Goal: Communication & Community: Connect with others

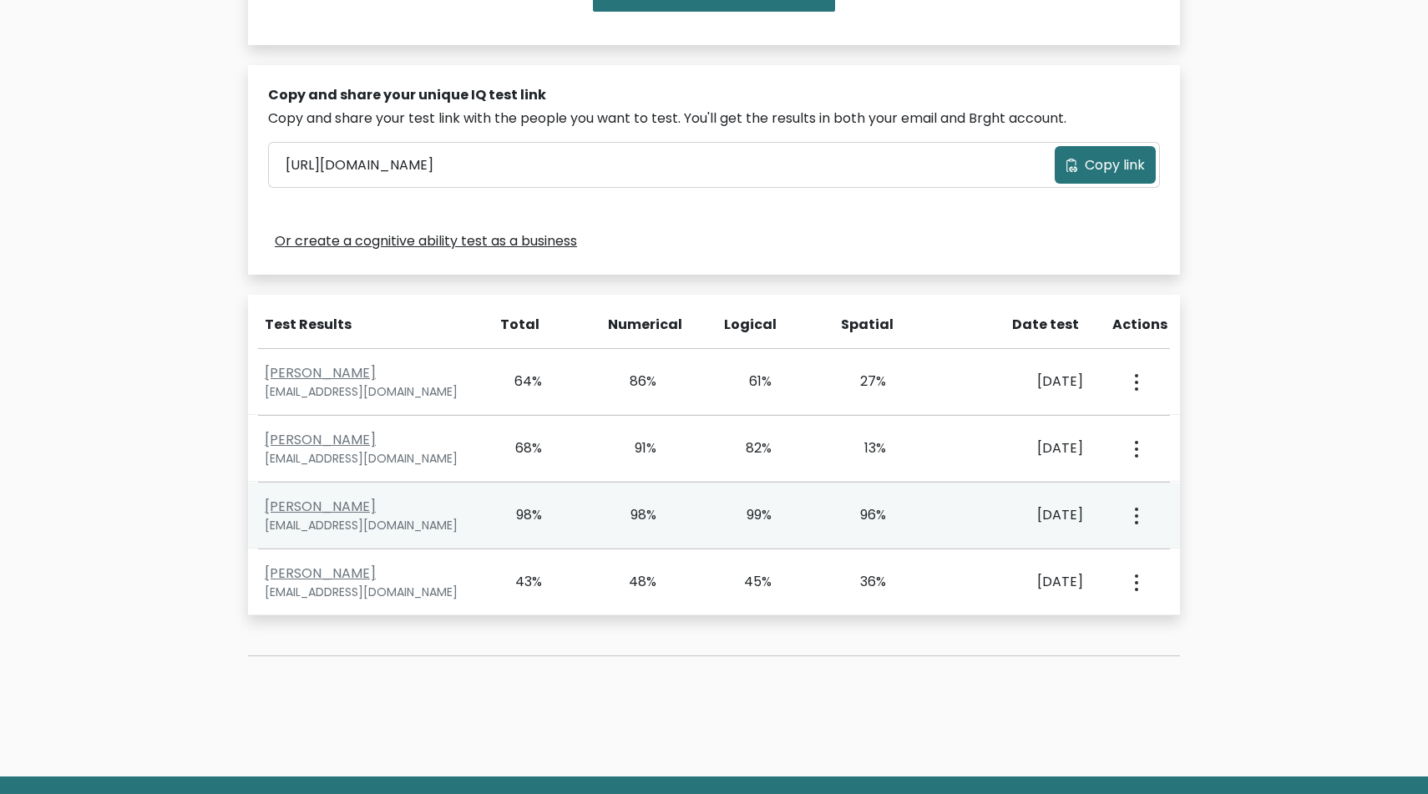
scroll to position [547, 0]
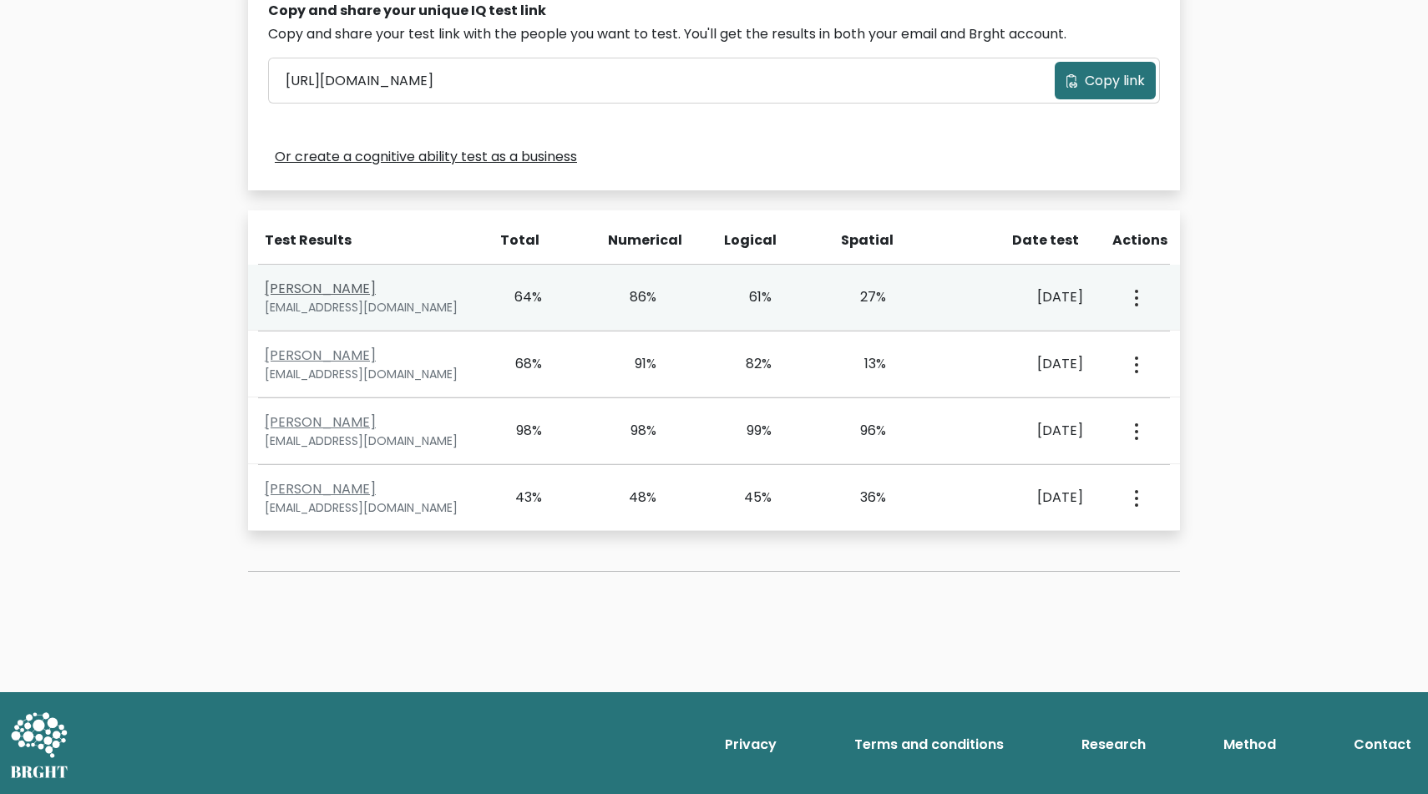
click at [357, 282] on link "[PERSON_NAME]" at bounding box center [320, 288] width 111 height 19
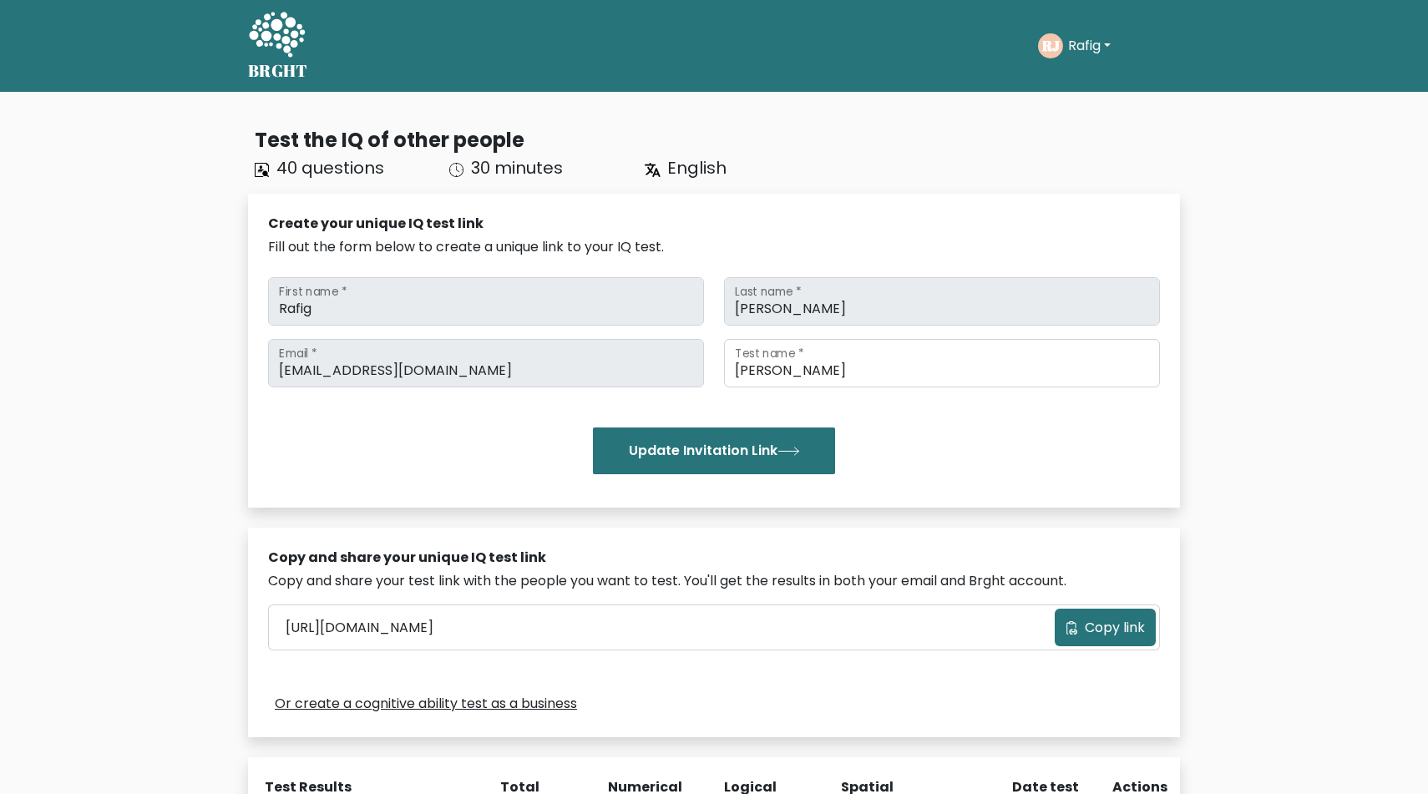
scroll to position [547, 0]
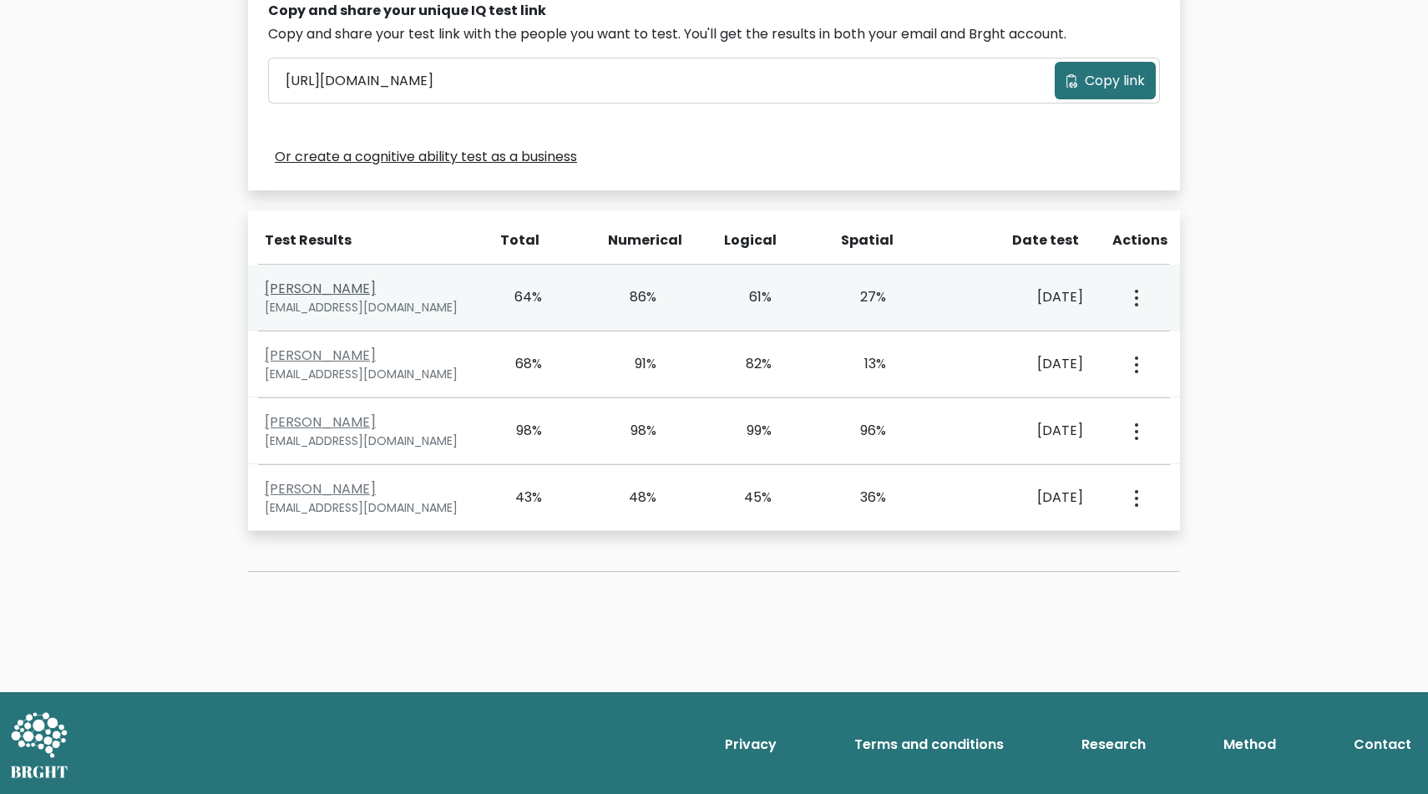
click at [353, 286] on link "[PERSON_NAME]" at bounding box center [320, 288] width 111 height 19
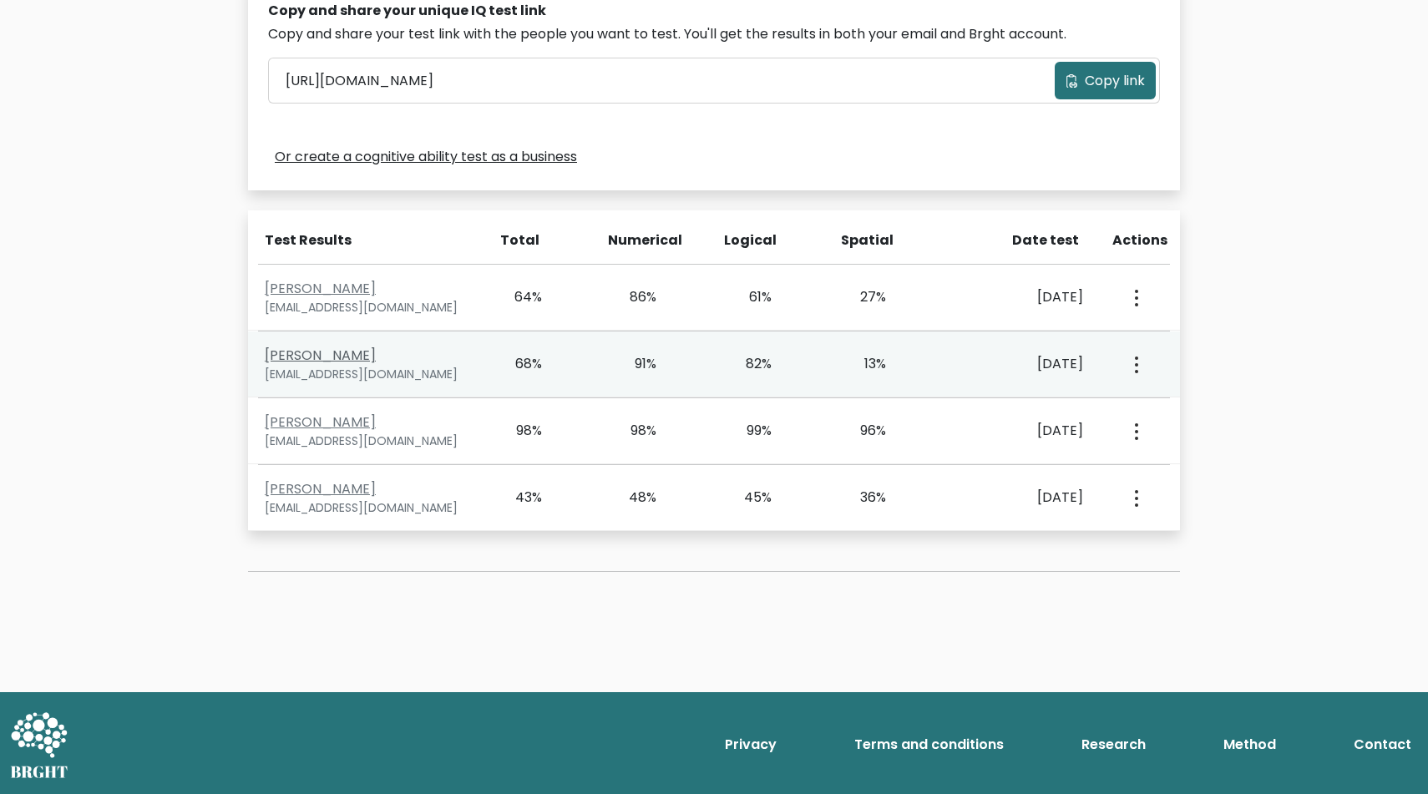
click at [343, 352] on link "Murad Cəbiyev" at bounding box center [320, 355] width 111 height 19
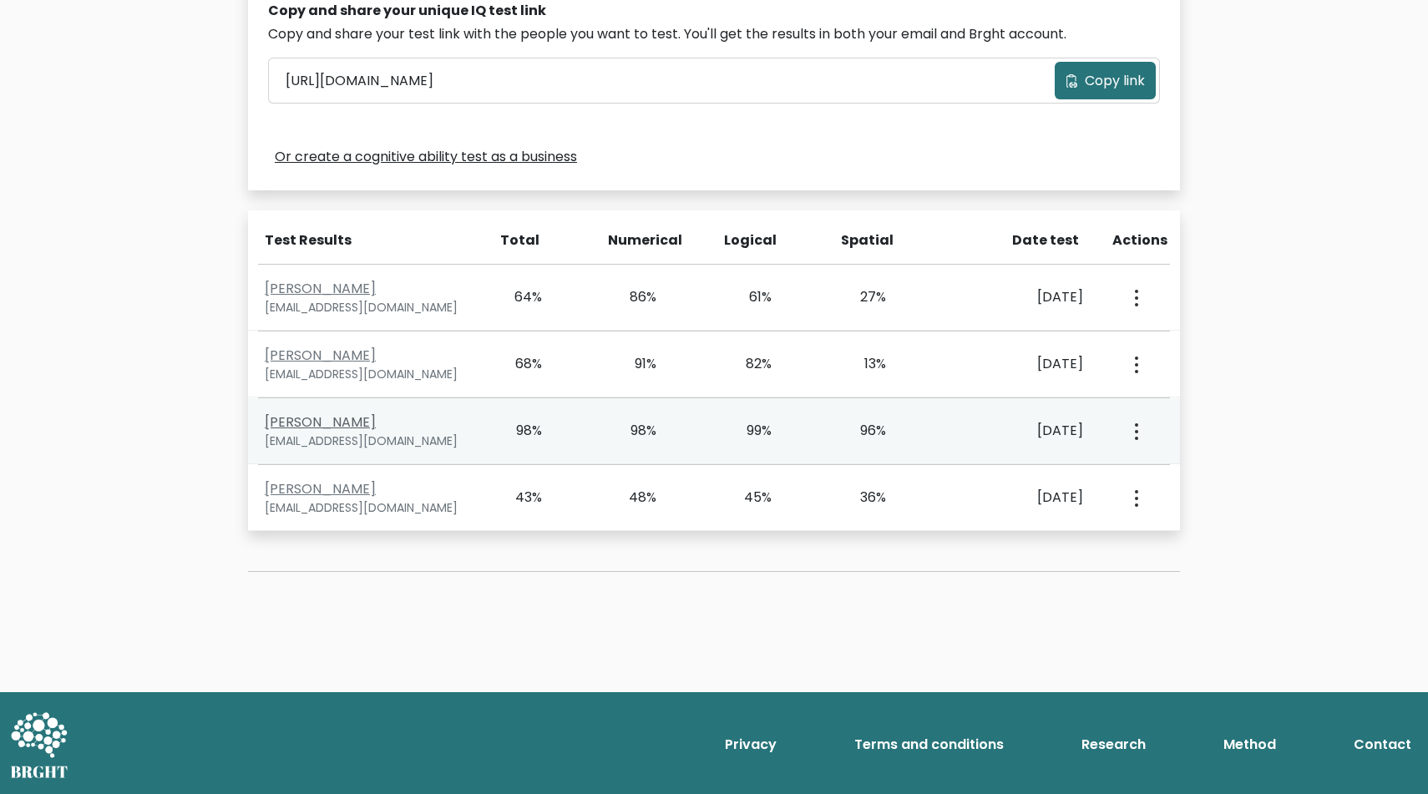
click at [337, 420] on link "Deniz Kerimova" at bounding box center [320, 422] width 111 height 19
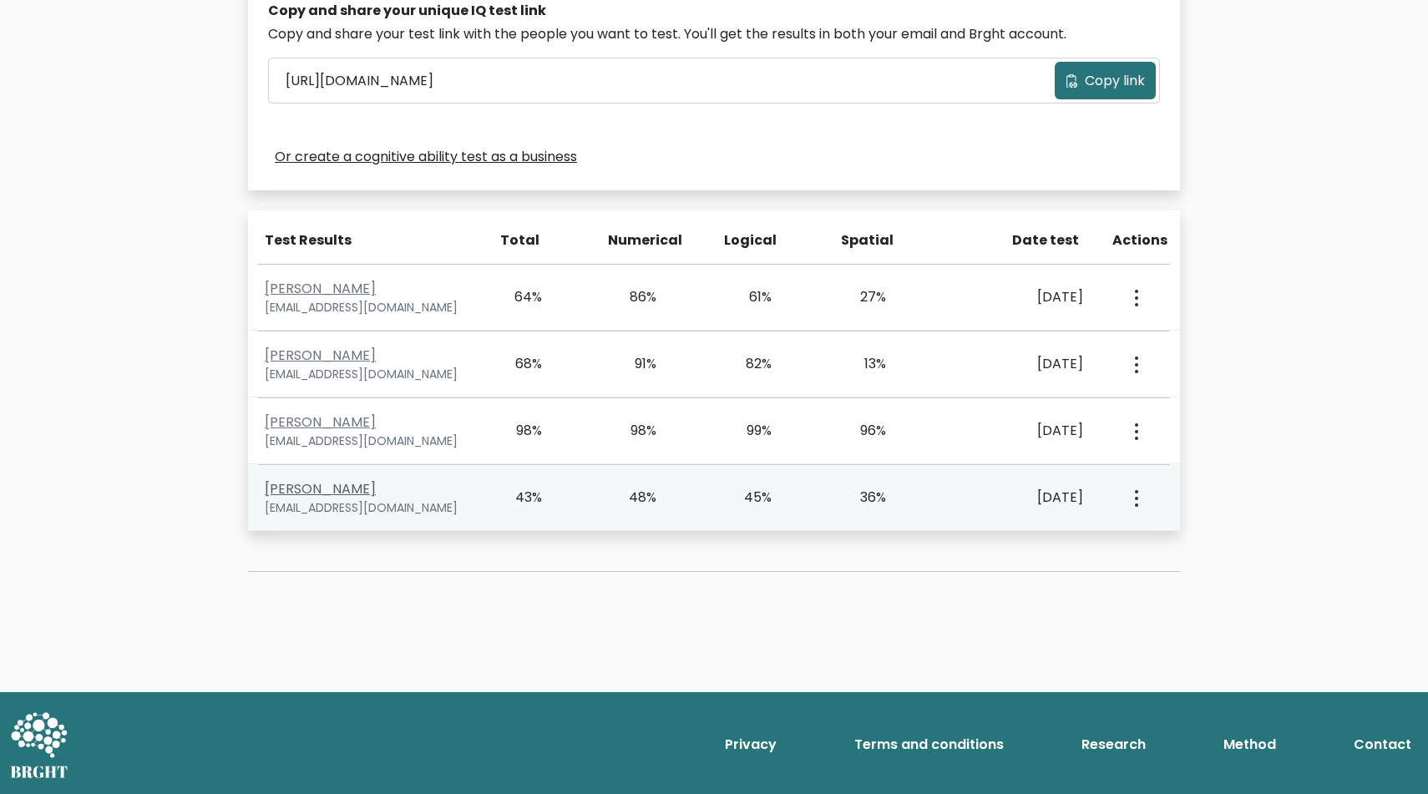
click at [335, 491] on link "Əli Məmmədov" at bounding box center [320, 488] width 111 height 19
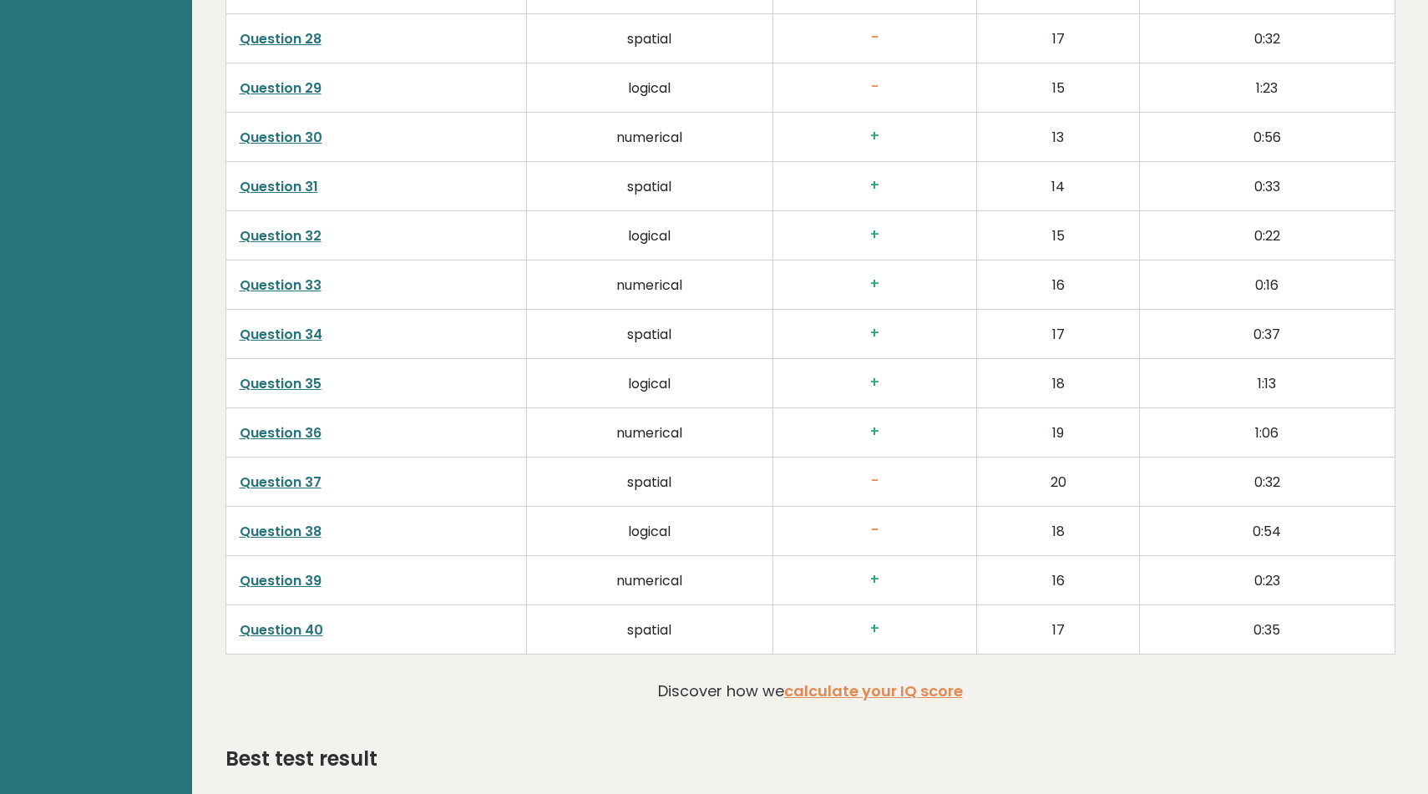
scroll to position [3933, 0]
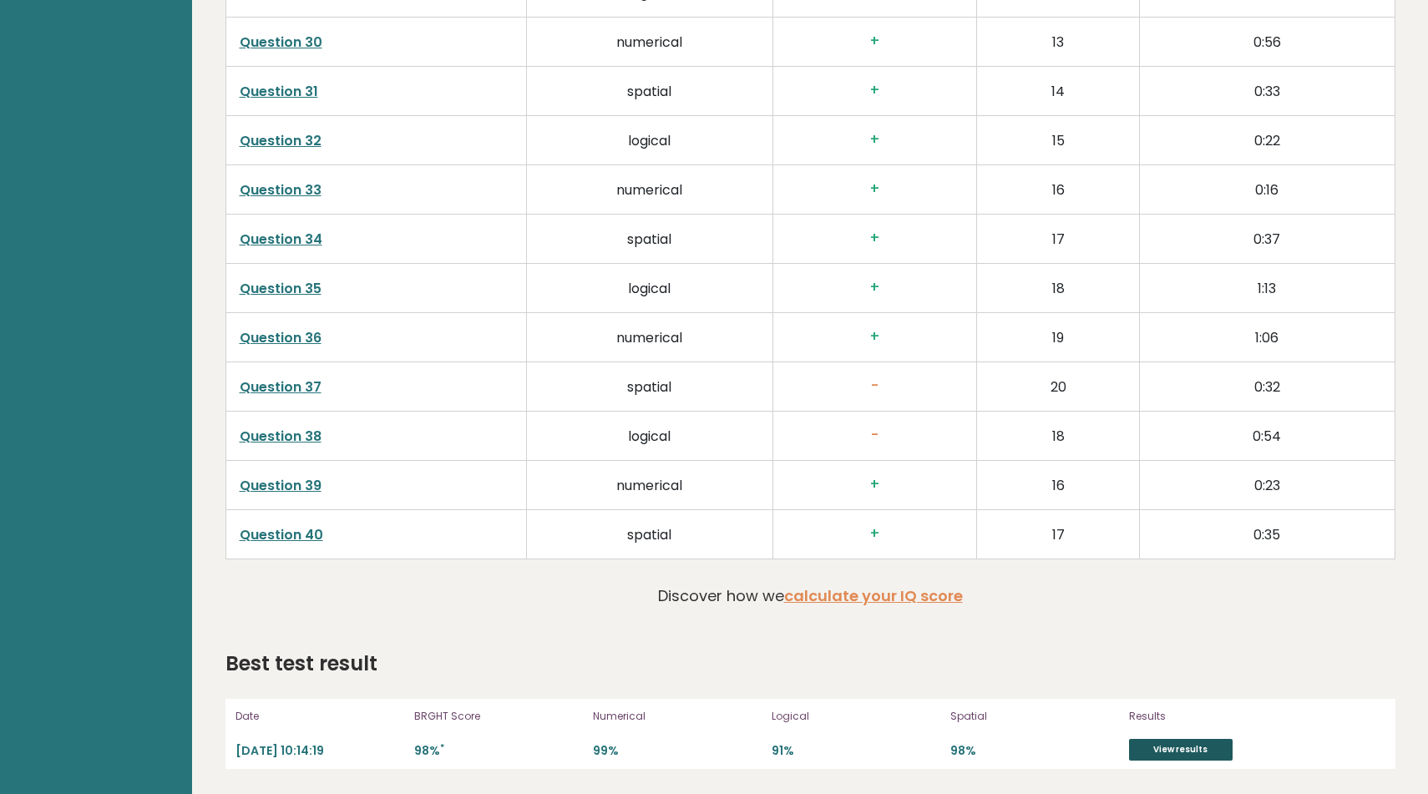
click at [1190, 748] on link "View results" at bounding box center [1181, 750] width 104 height 22
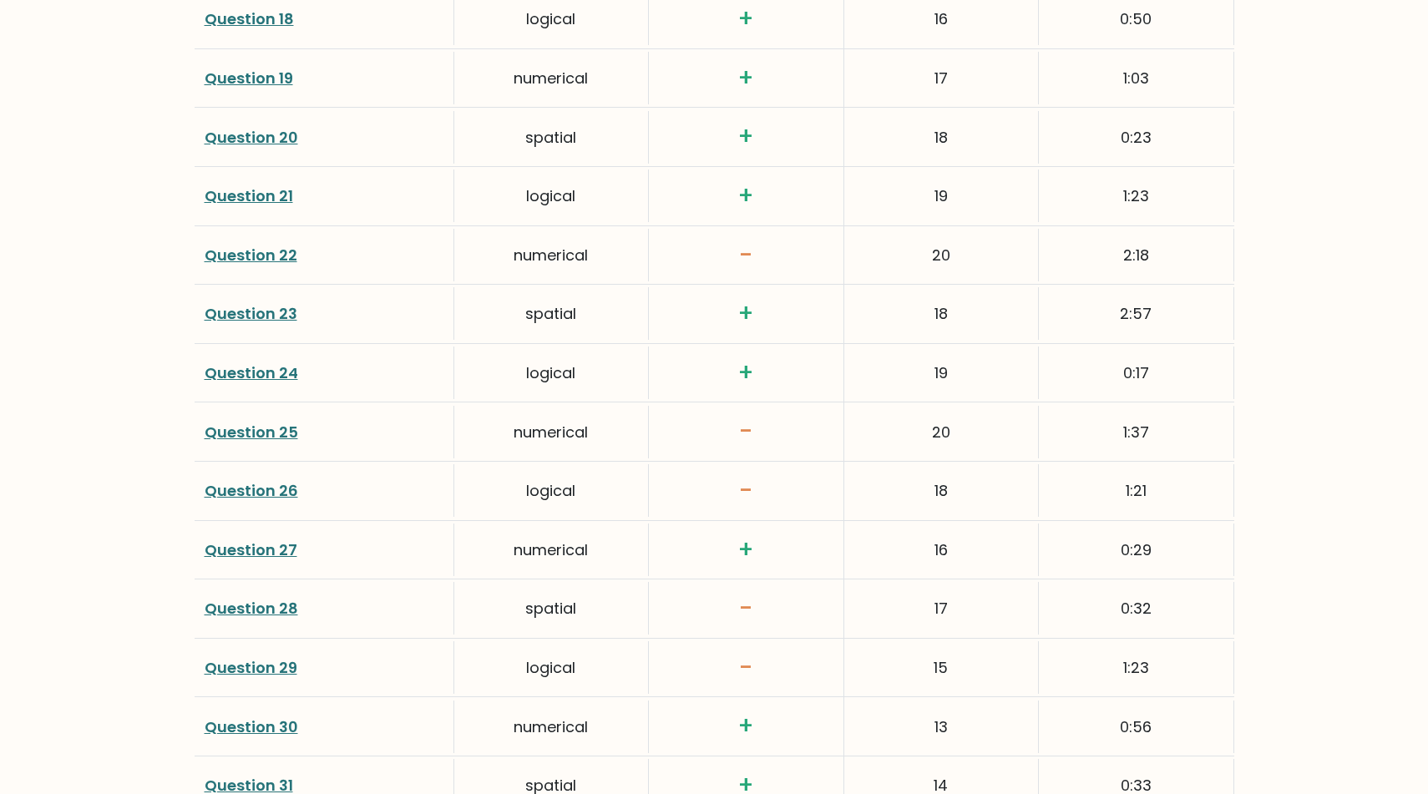
scroll to position [3267, 0]
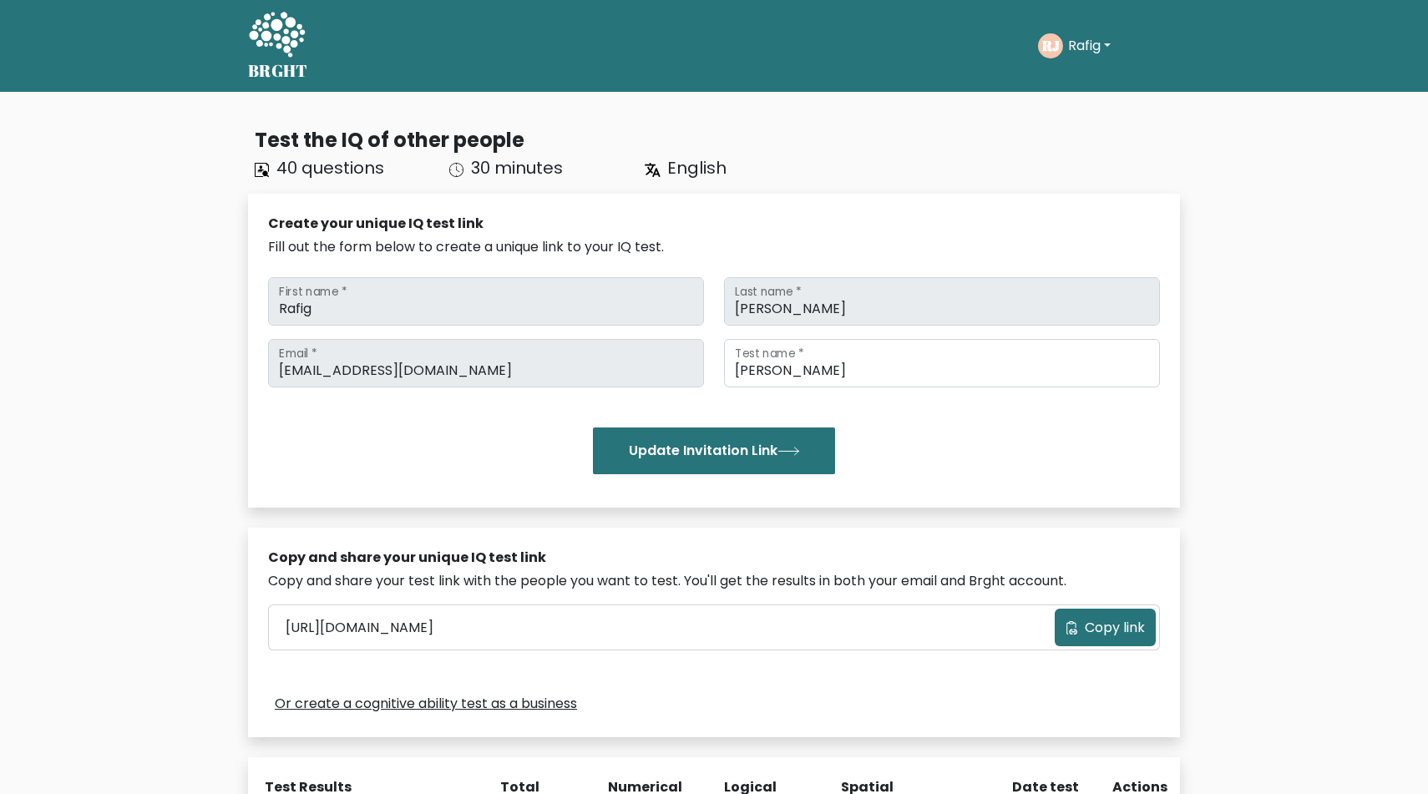
scroll to position [547, 0]
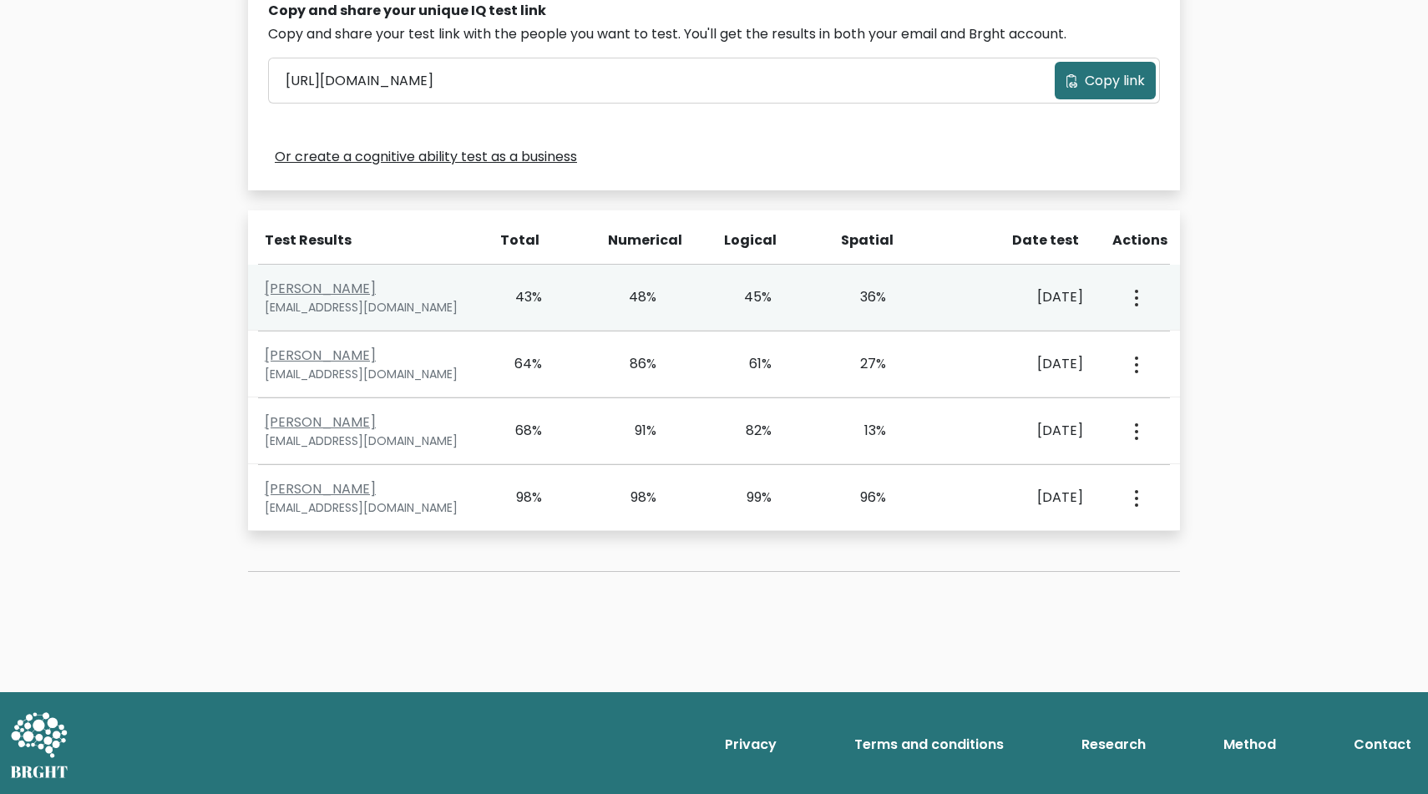
click at [1138, 289] on button "button" at bounding box center [1134, 297] width 13 height 52
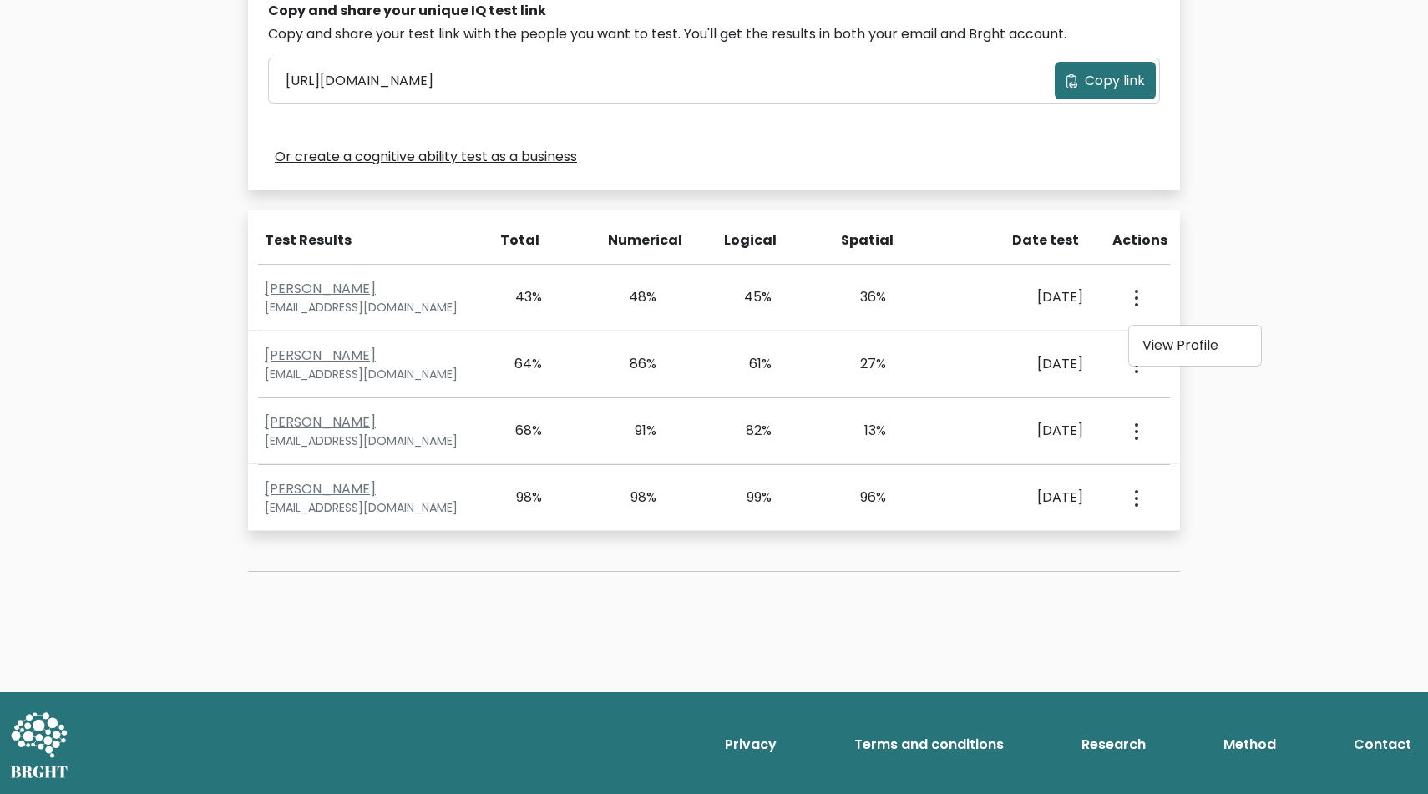
click at [1179, 260] on div "Actions" at bounding box center [1142, 247] width 78 height 33
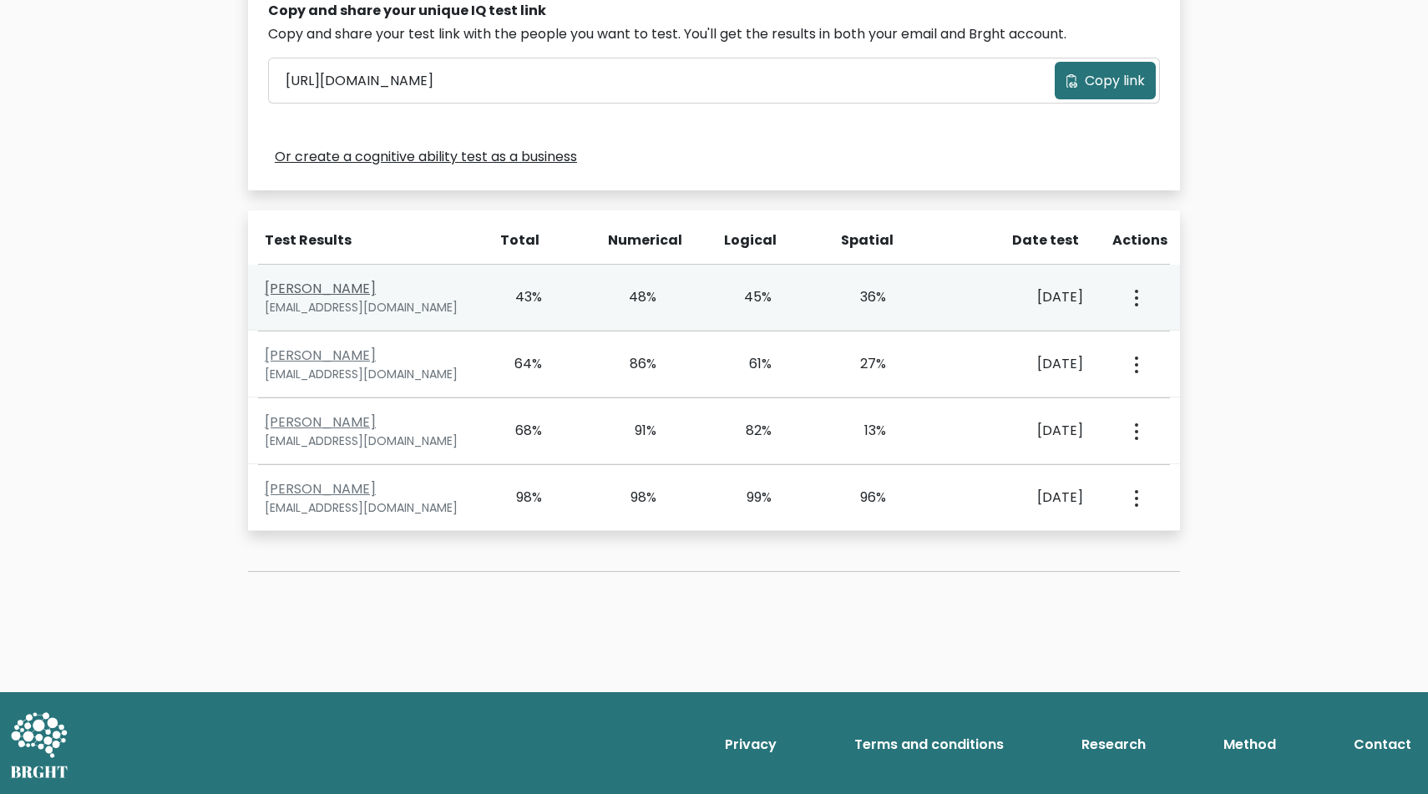
click at [310, 285] on link "[PERSON_NAME]" at bounding box center [320, 288] width 111 height 19
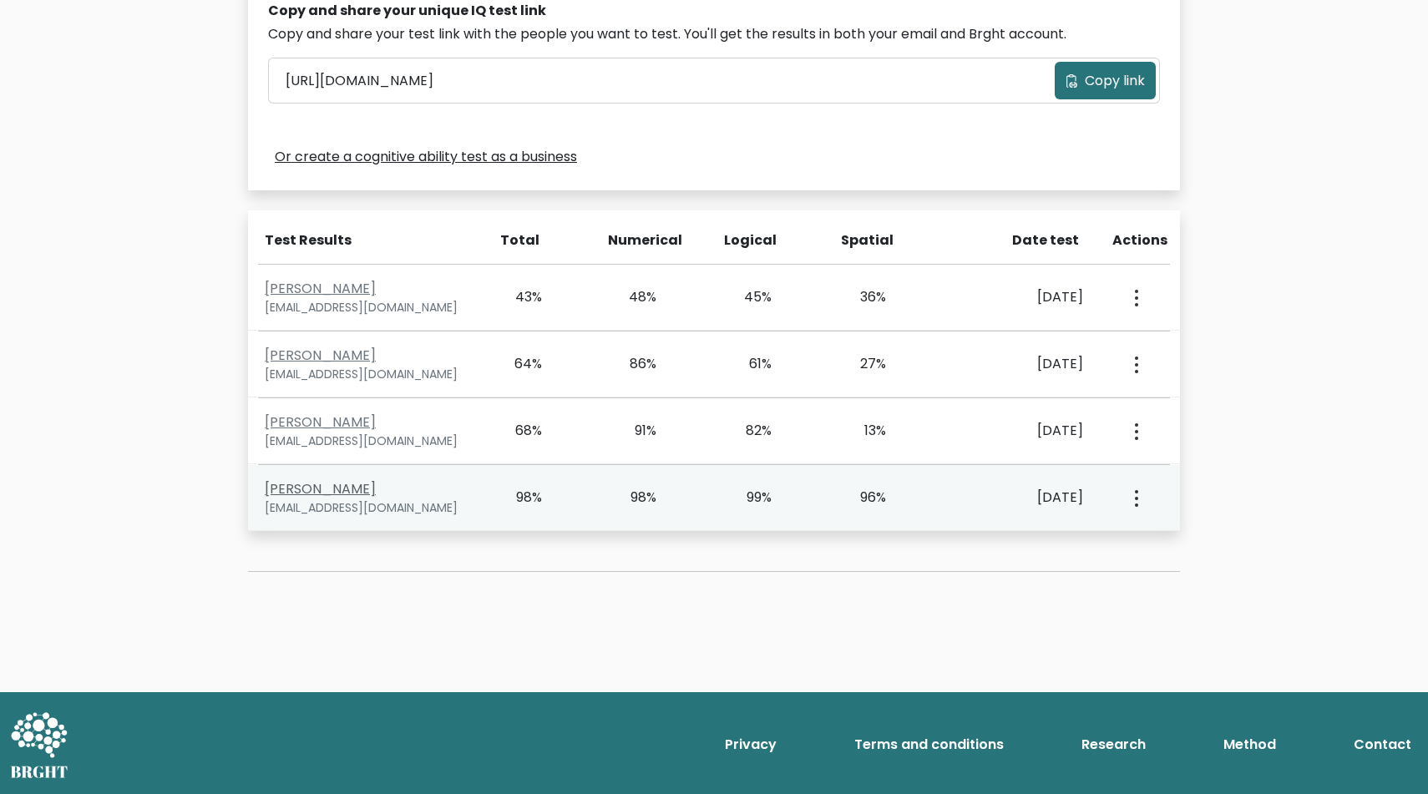
click at [347, 493] on link "Deniz Kerimova" at bounding box center [320, 488] width 111 height 19
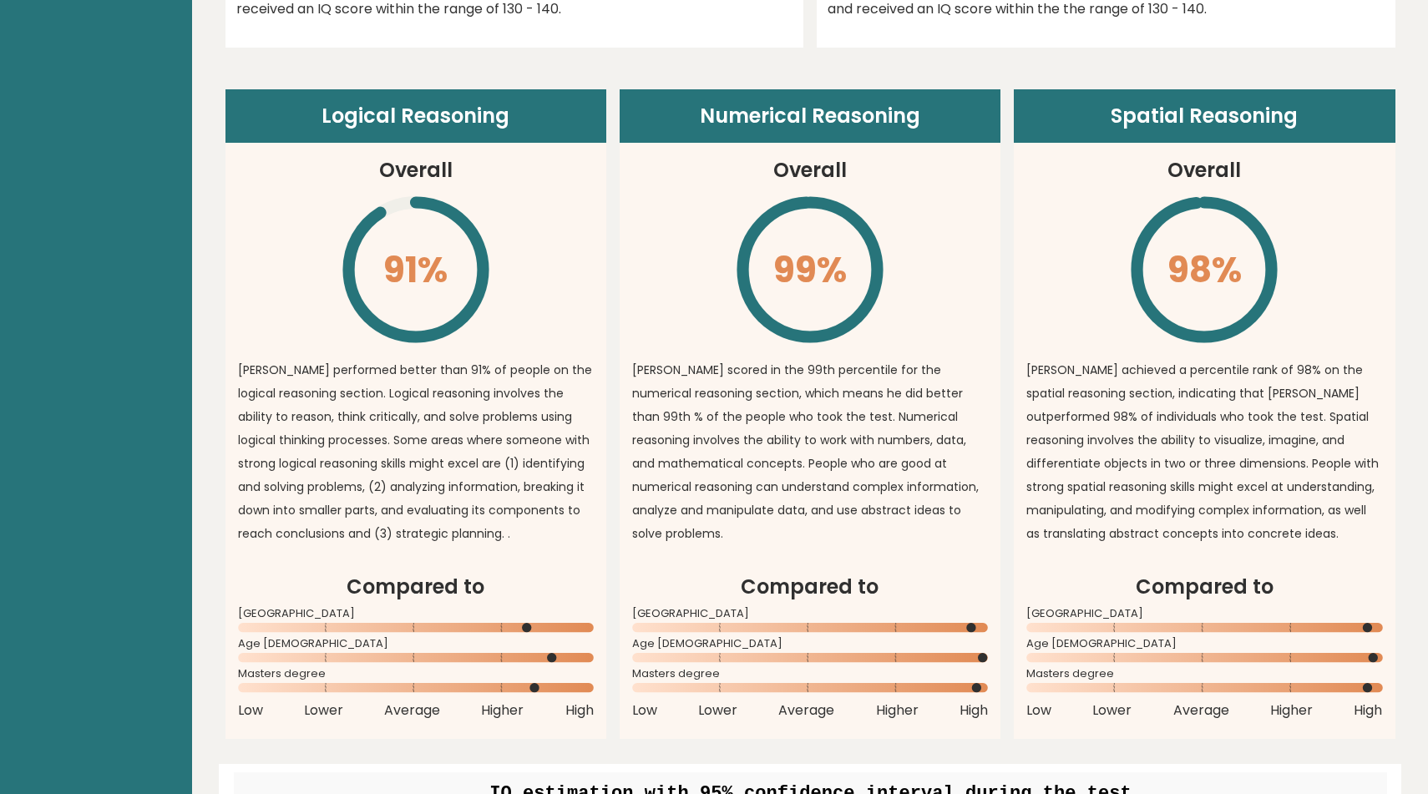
scroll to position [957, 0]
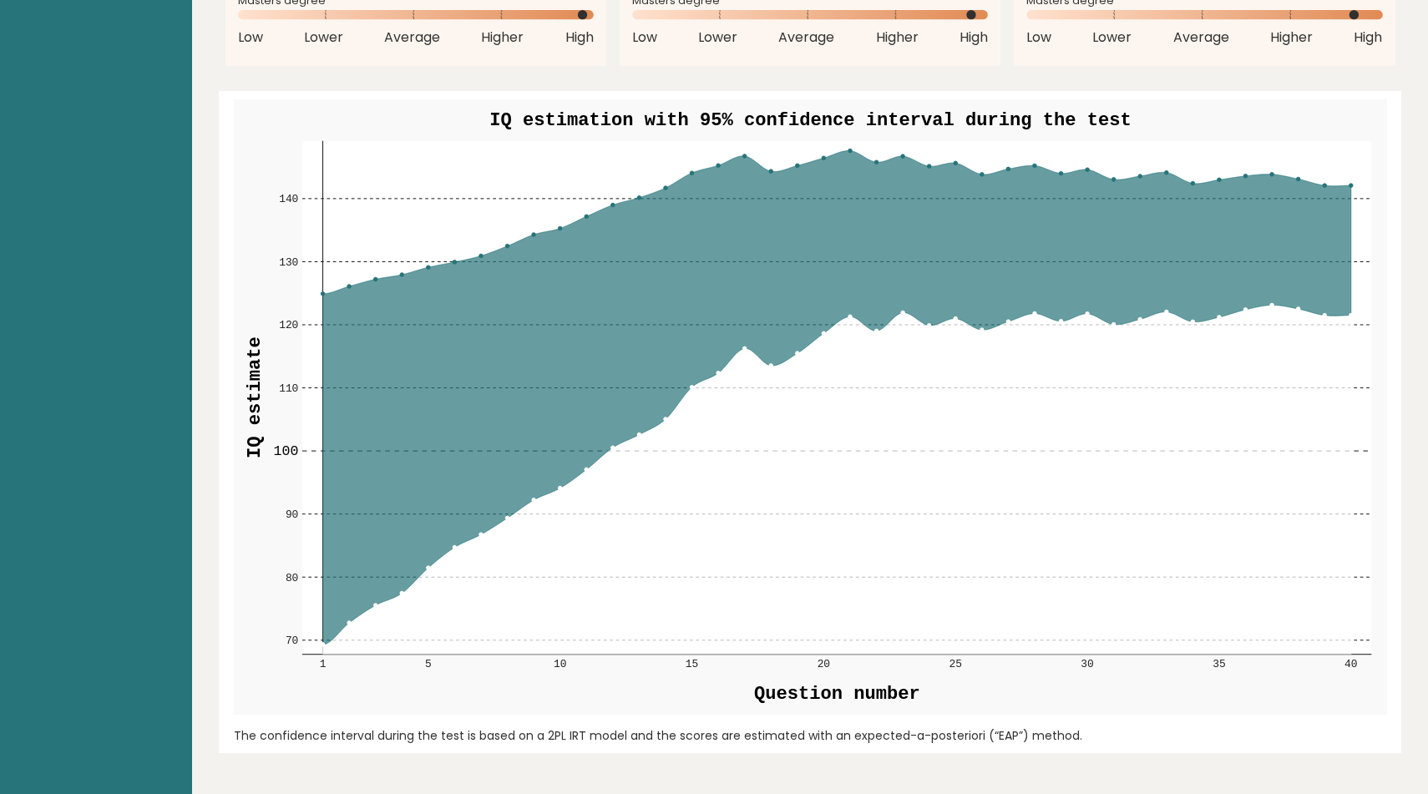
scroll to position [1335, 0]
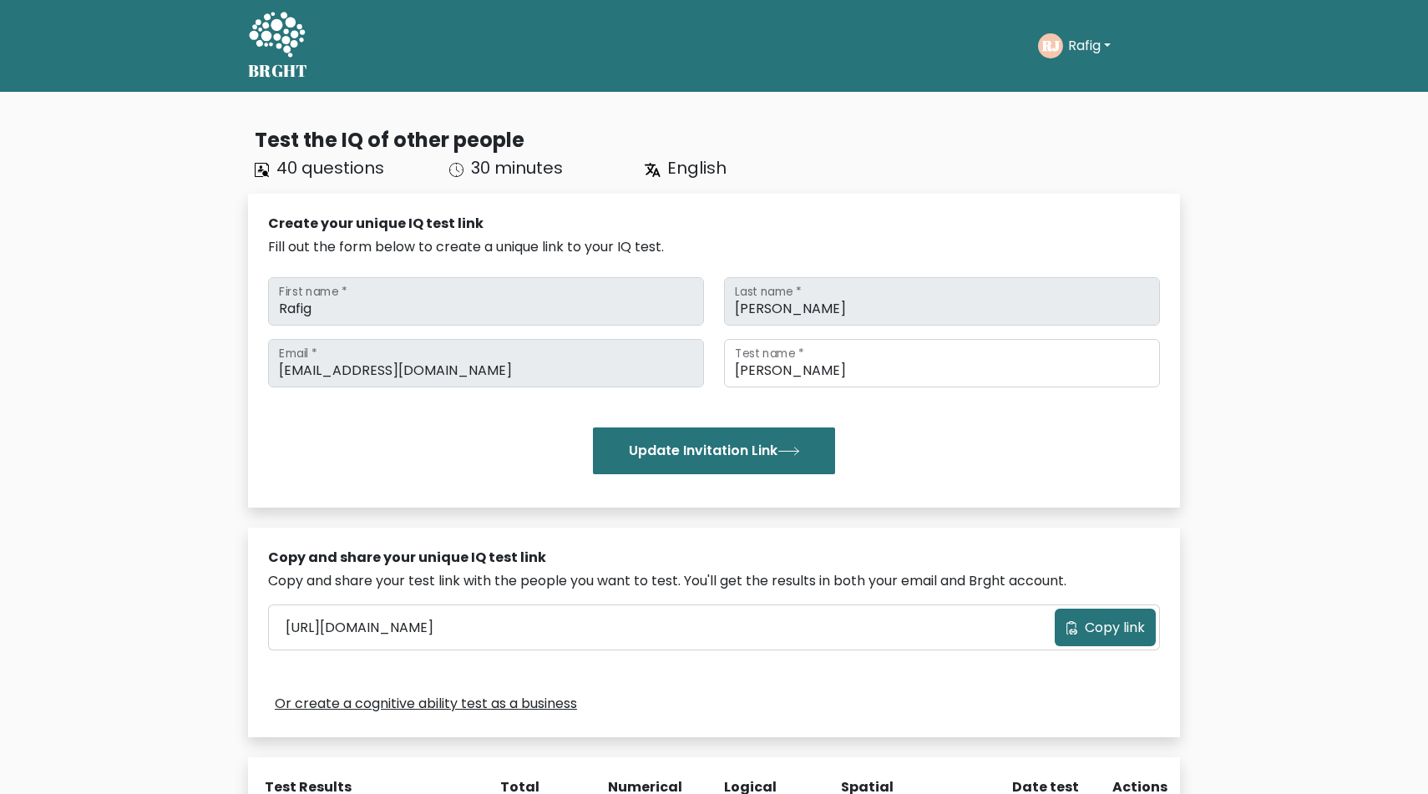
scroll to position [547, 0]
